Goal: Find specific fact

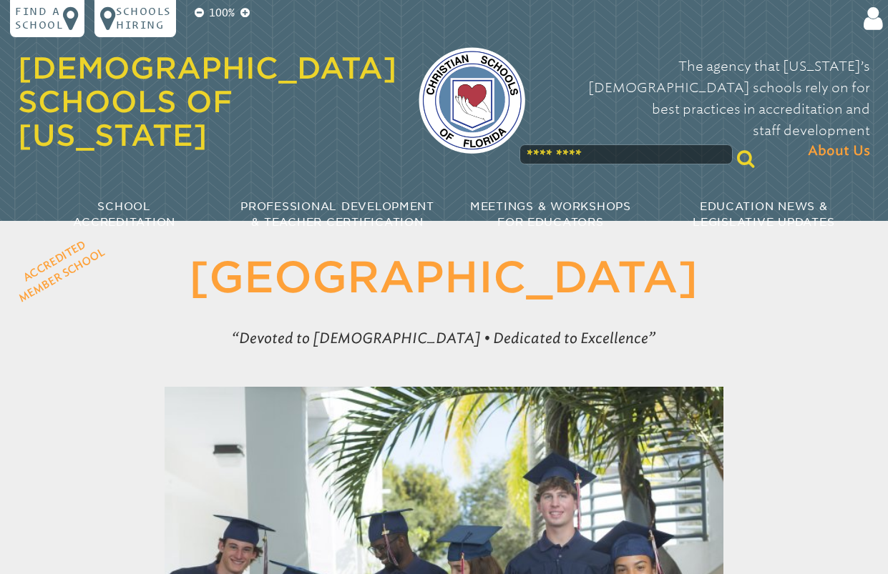
scroll to position [72, 0]
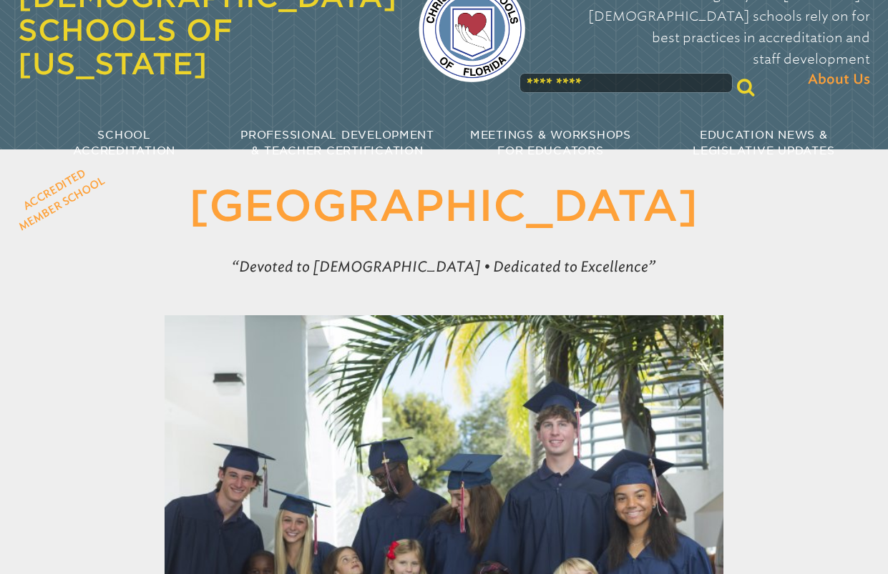
click at [549, 73] on input "text" at bounding box center [625, 83] width 213 height 20
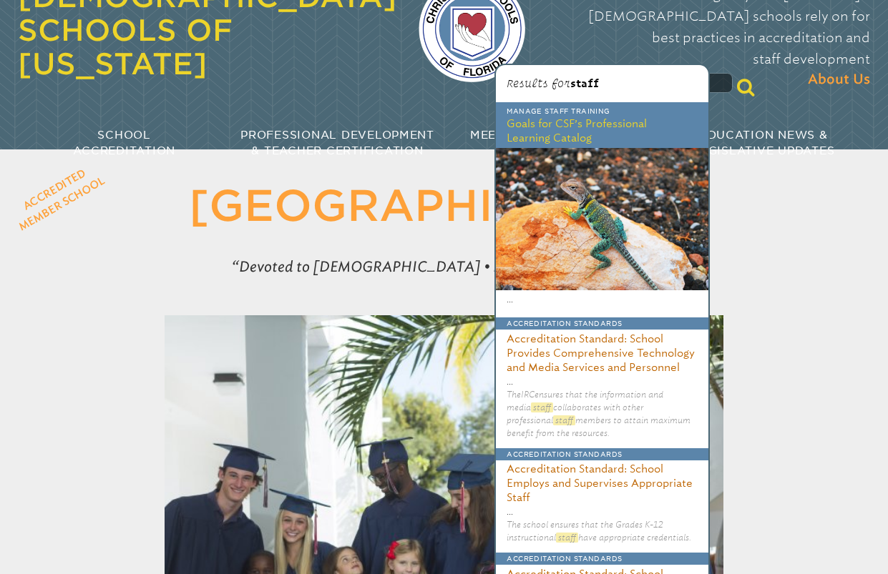
click at [737, 78] on icon at bounding box center [745, 87] width 17 height 19
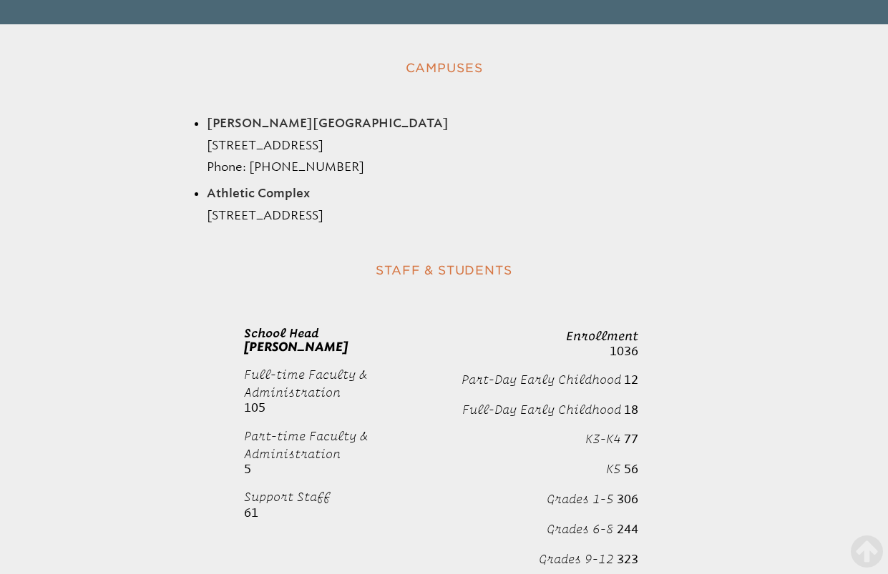
scroll to position [2361, 0]
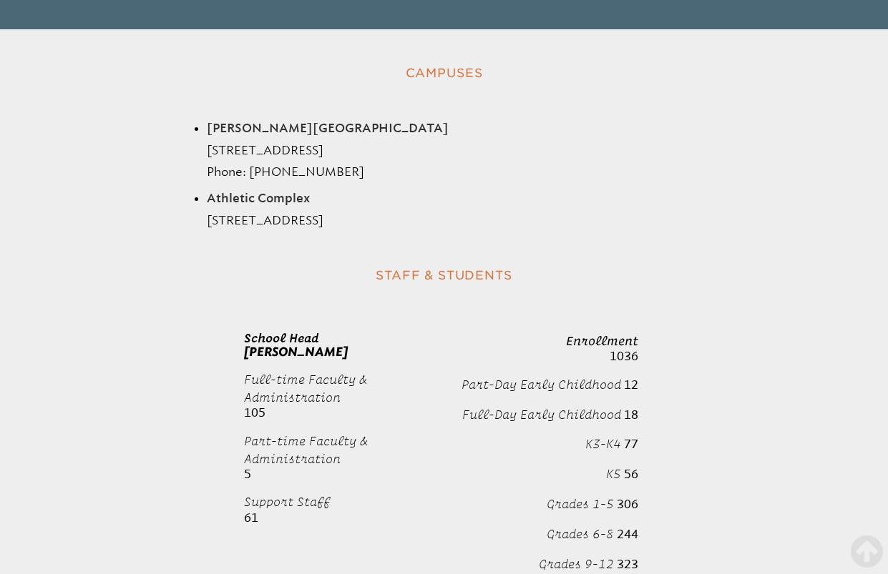
click at [343, 373] on span "Full-time Faculty & Administration" at bounding box center [305, 388] width 123 height 31
drag, startPoint x: 343, startPoint y: 325, endPoint x: 251, endPoint y: 358, distance: 97.3
click at [251, 406] on b "105" at bounding box center [254, 413] width 21 height 14
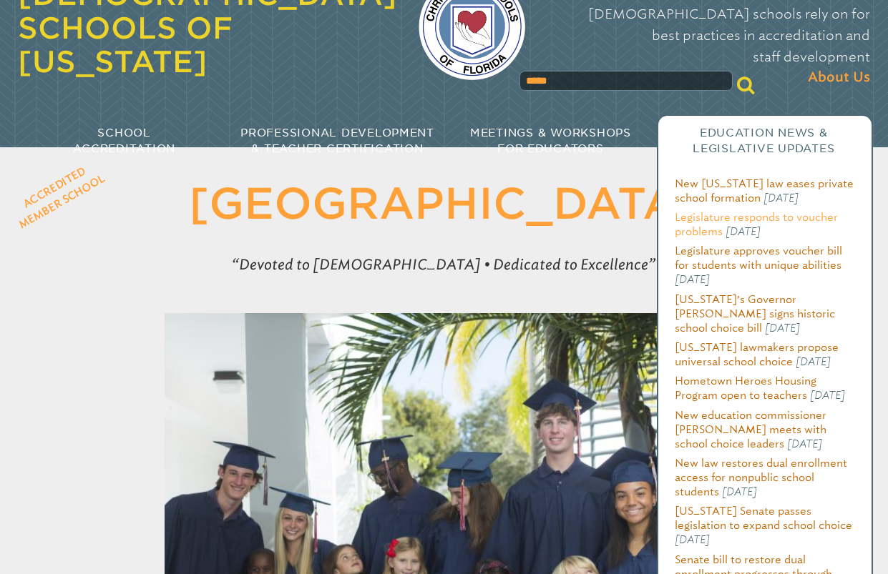
scroll to position [0, 0]
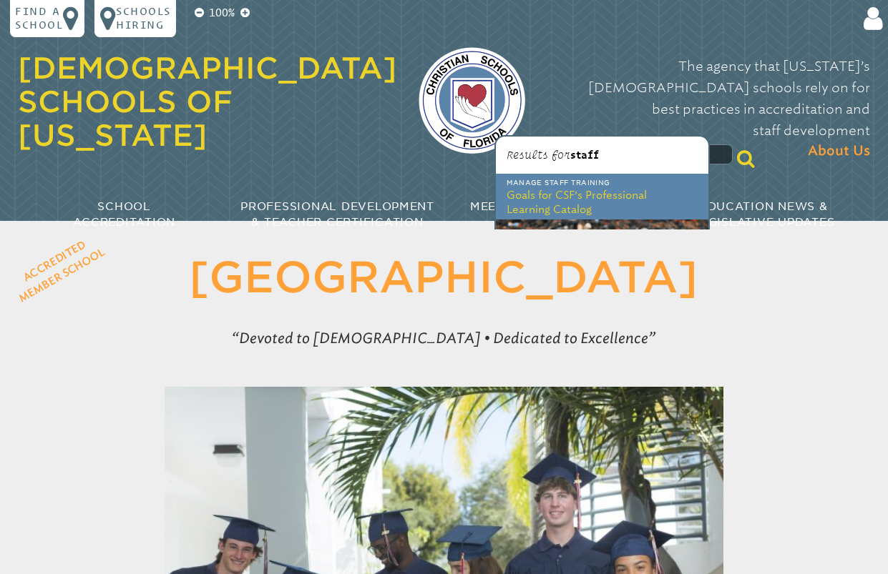
click at [560, 144] on input "*****" at bounding box center [625, 154] width 213 height 20
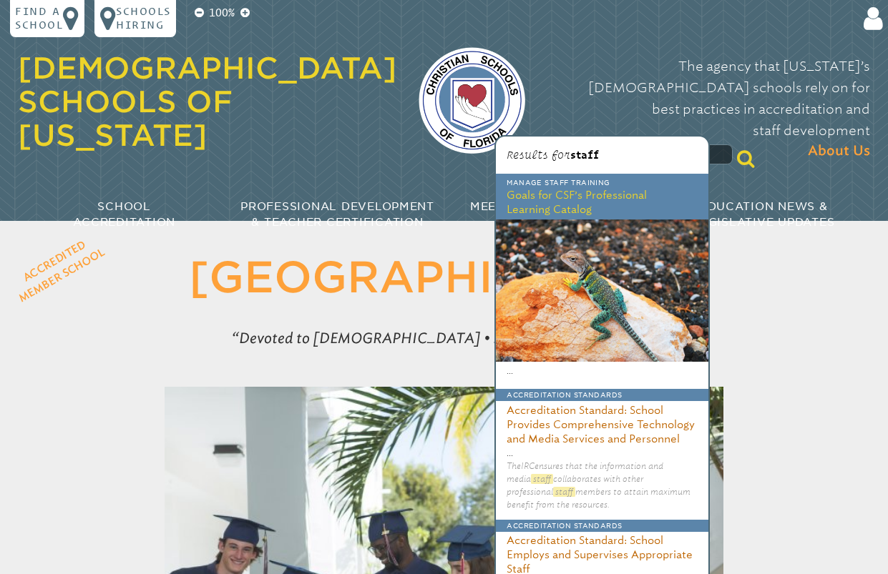
type input "*"
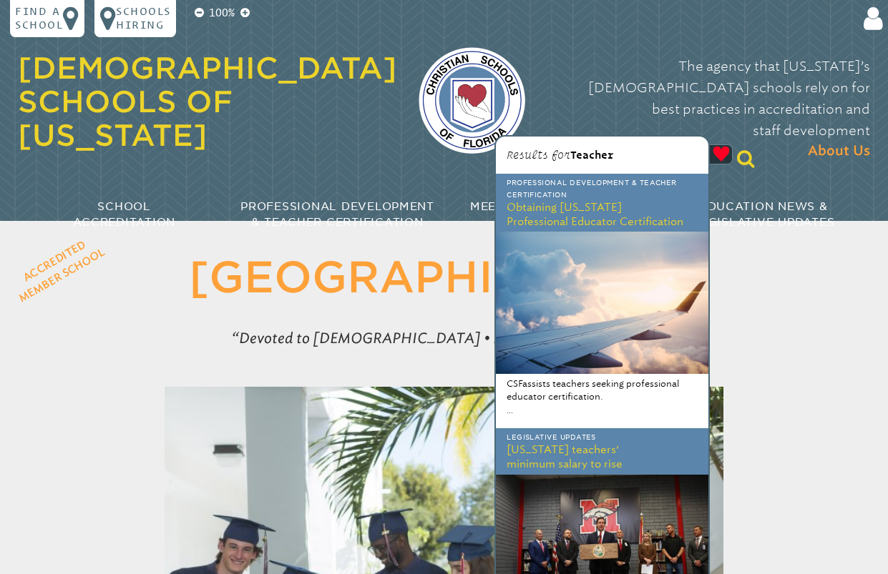
type input "**********"
